Goal: Task Accomplishment & Management: Use online tool/utility

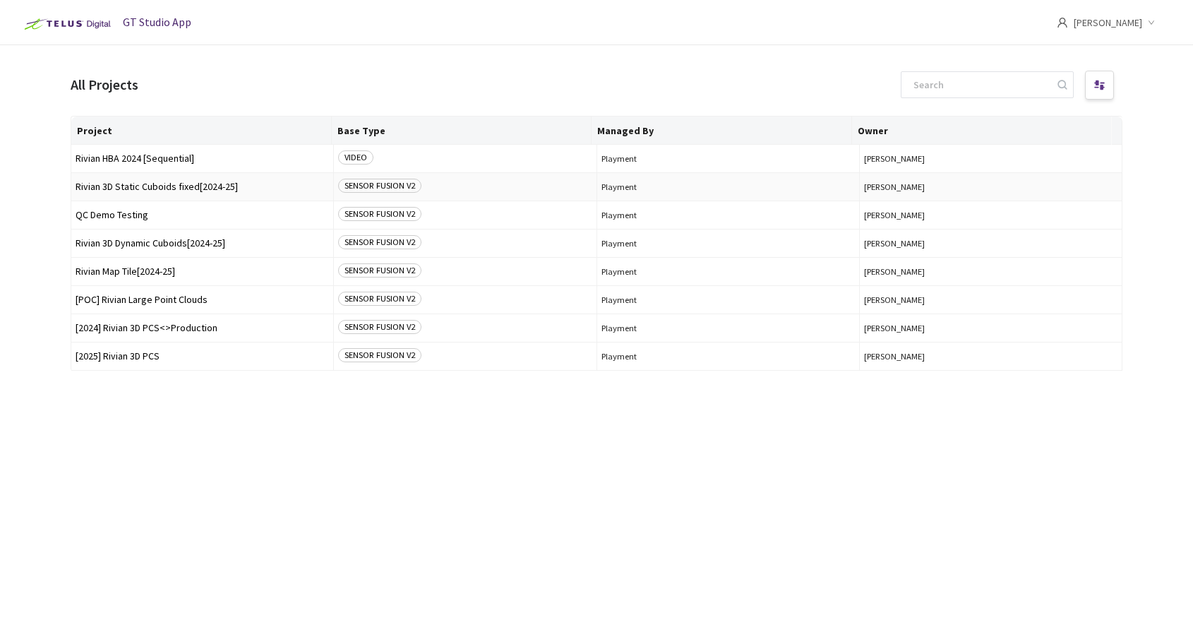
click at [146, 186] on span "Rivian 3D Static Cuboids fixed[2024-25]" at bounding box center [202, 186] width 253 height 11
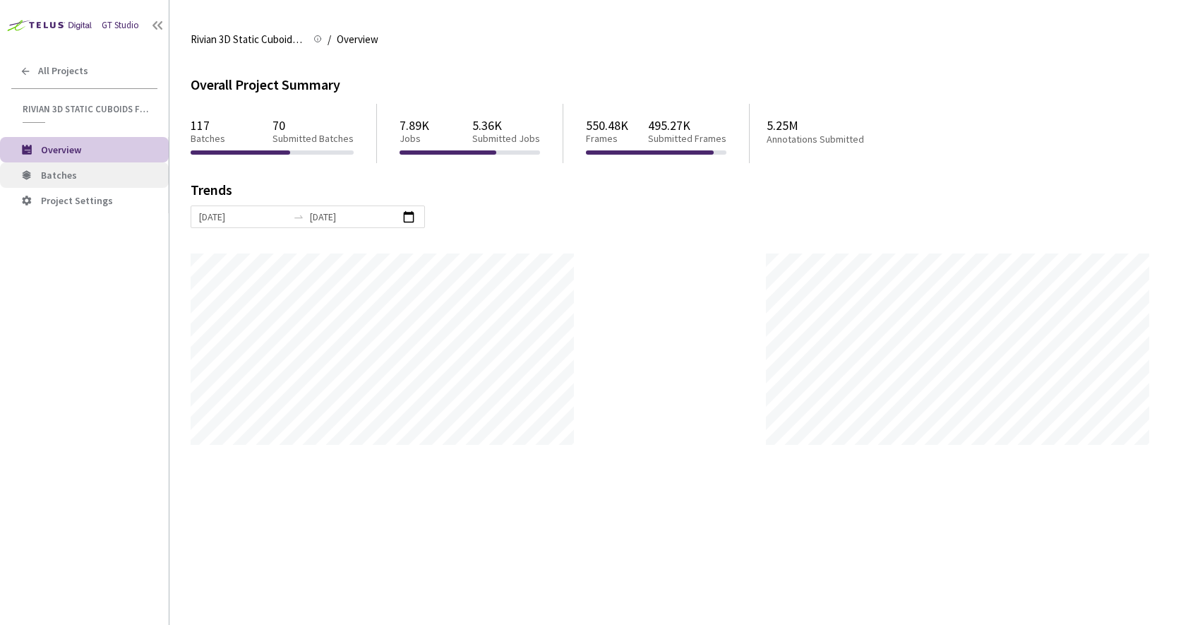
click at [73, 171] on span "Batches" at bounding box center [59, 175] width 36 height 13
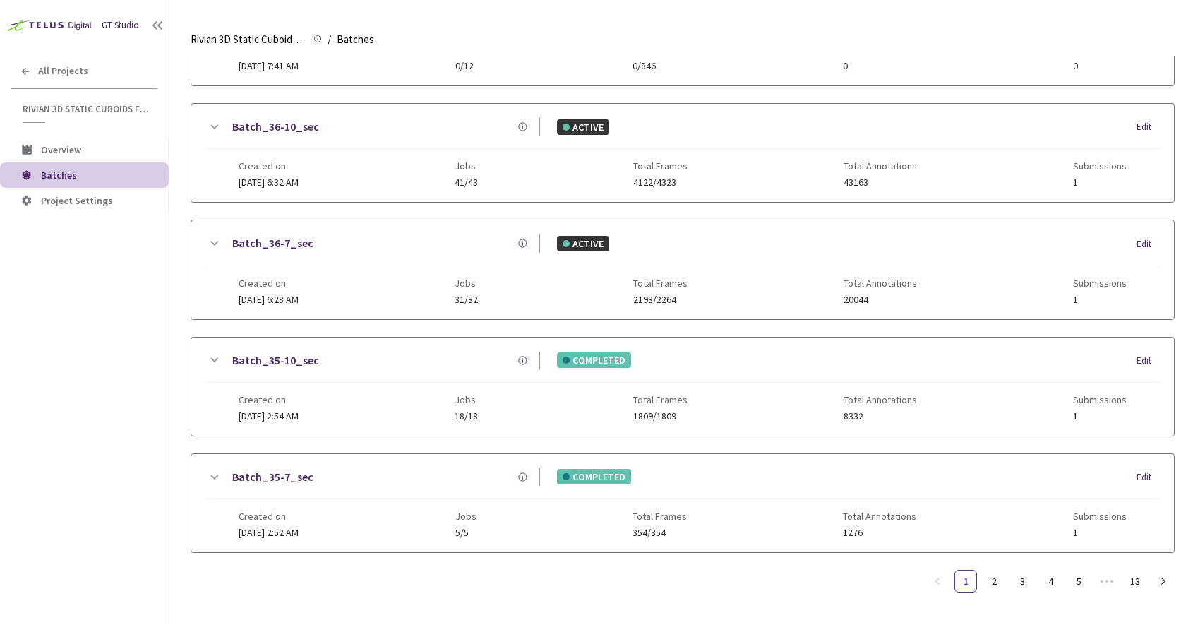
scroll to position [582, 0]
click at [1137, 583] on link "13" at bounding box center [1134, 580] width 21 height 21
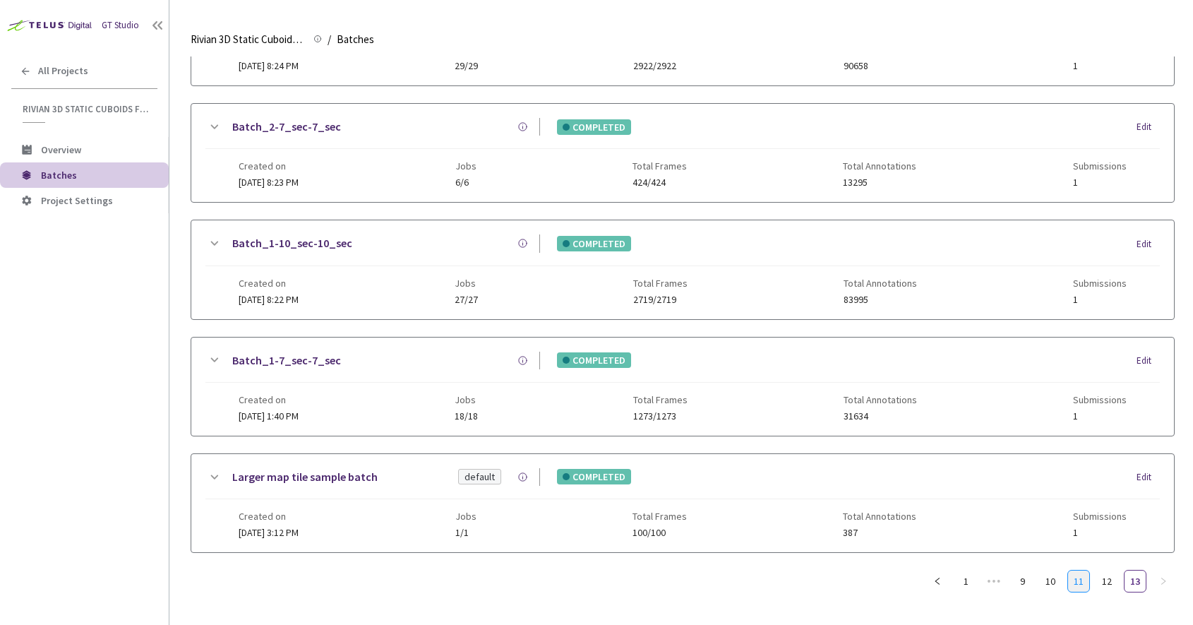
click at [1078, 578] on link "11" at bounding box center [1078, 580] width 21 height 21
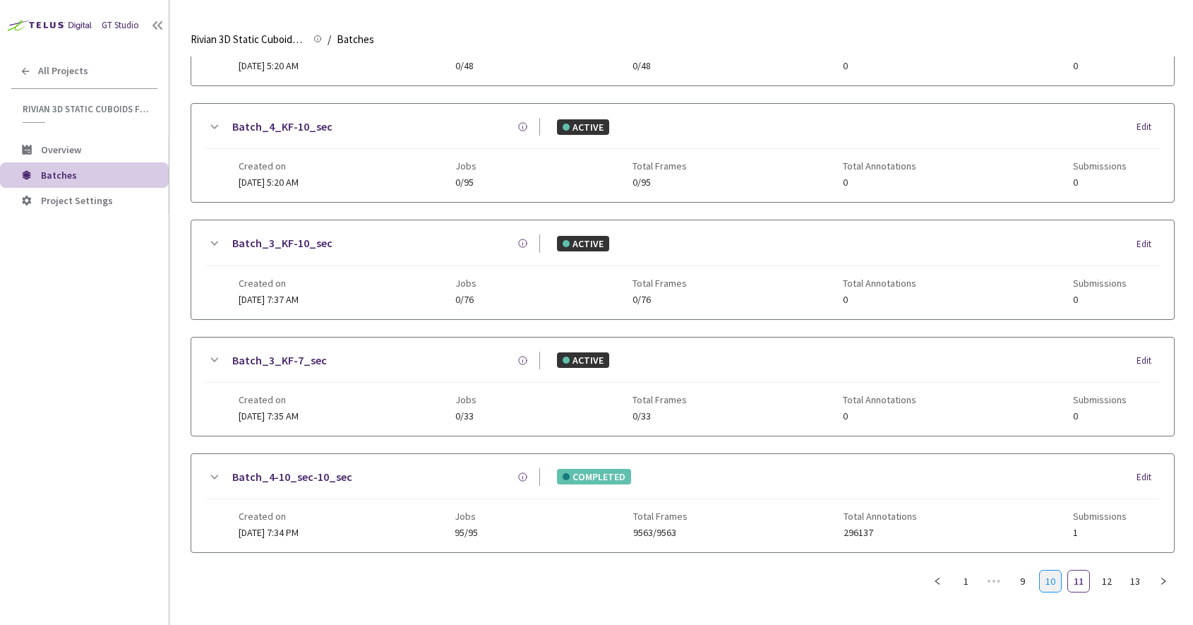
click at [1052, 582] on link "10" at bounding box center [1050, 580] width 21 height 21
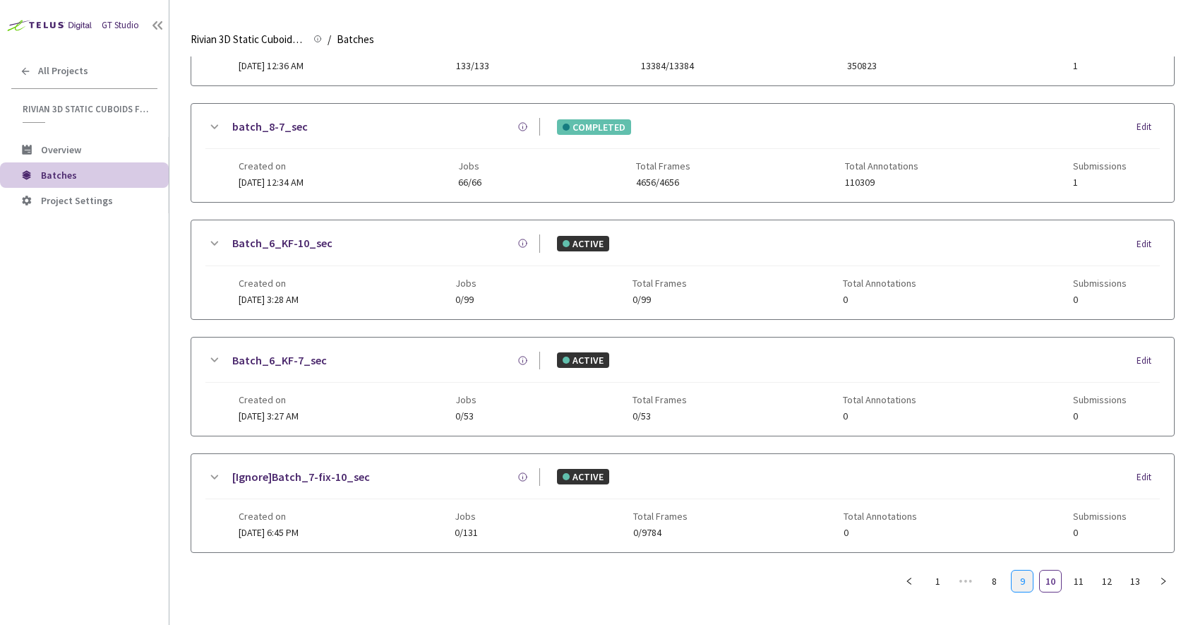
click at [1019, 584] on link "9" at bounding box center [1021, 580] width 21 height 21
click at [283, 126] on link "Batch_10-10_sec" at bounding box center [275, 127] width 87 height 18
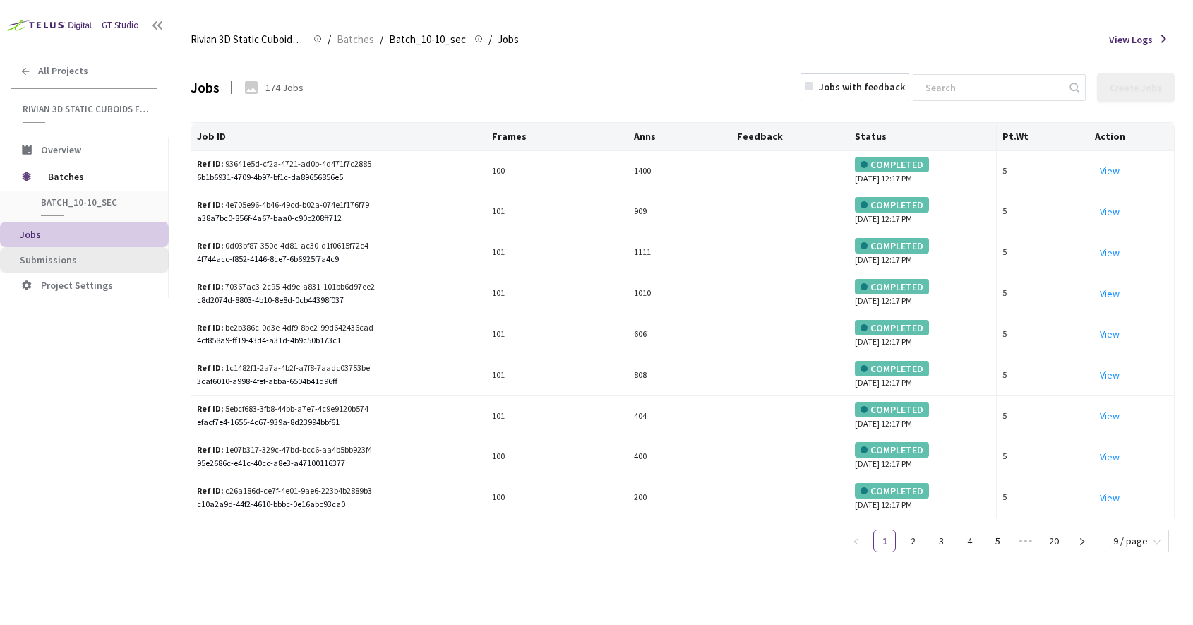
click at [80, 258] on span "Submissions" at bounding box center [89, 260] width 138 height 12
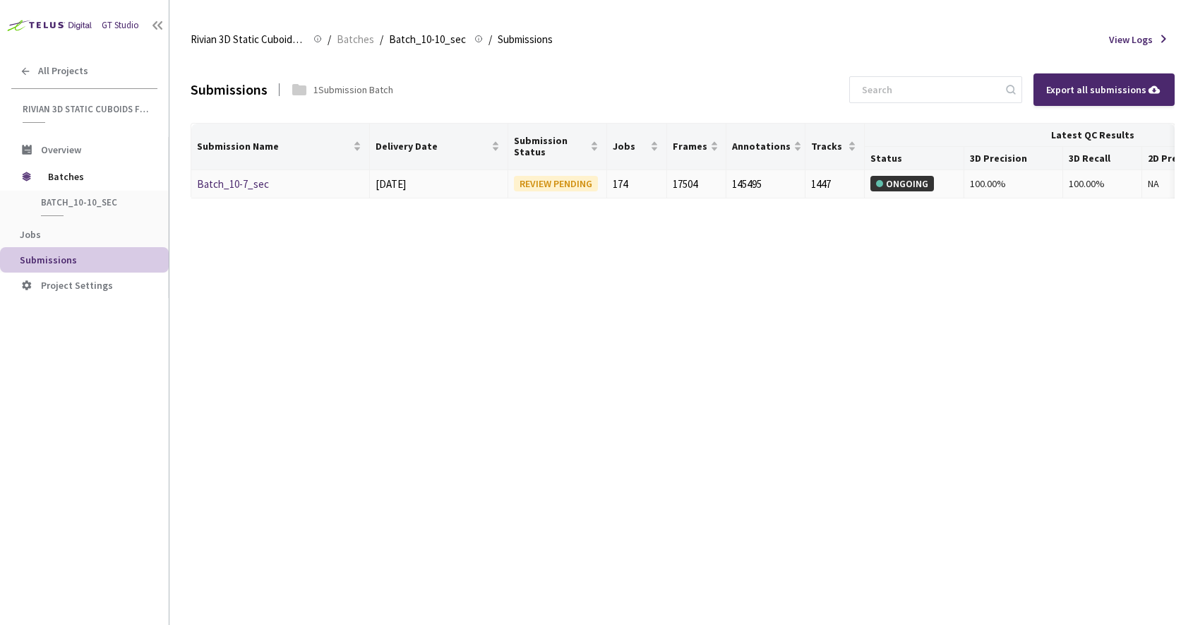
click at [221, 186] on link "Batch_10-7_sec" at bounding box center [233, 183] width 72 height 13
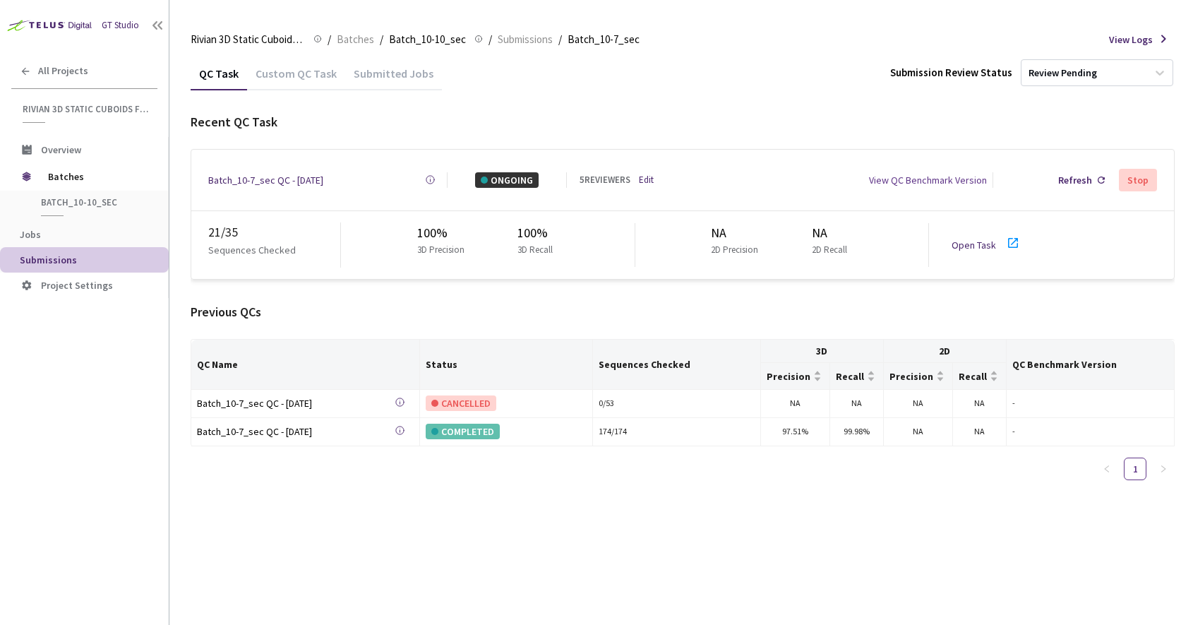
click at [971, 239] on link "Open Task" at bounding box center [973, 245] width 44 height 13
